Goal: Navigation & Orientation: Find specific page/section

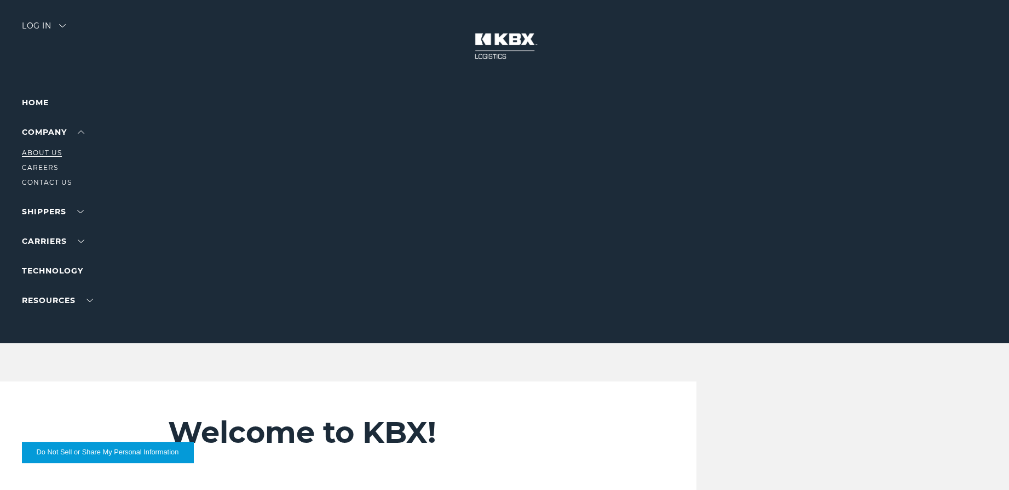
click at [47, 154] on link "About Us" at bounding box center [42, 152] width 40 height 8
click at [53, 163] on link "Careers" at bounding box center [40, 167] width 36 height 8
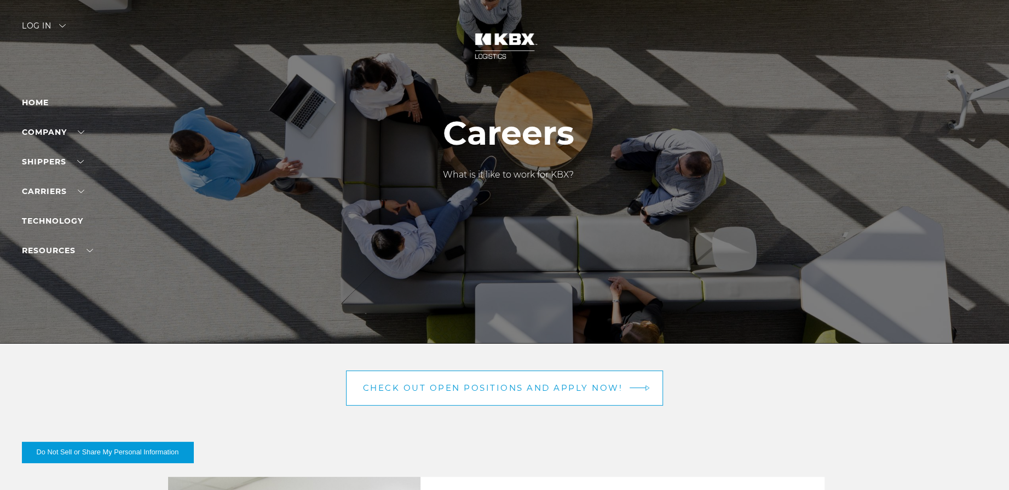
click at [419, 398] on link "Check out open positions and apply now!" at bounding box center [505, 387] width 318 height 35
